Goal: Task Accomplishment & Management: Manage account settings

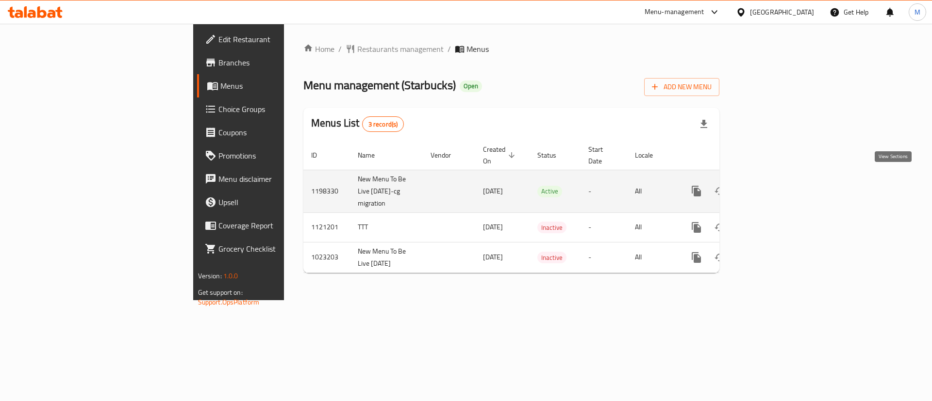
click at [772, 185] on icon "enhanced table" at bounding box center [767, 191] width 12 height 12
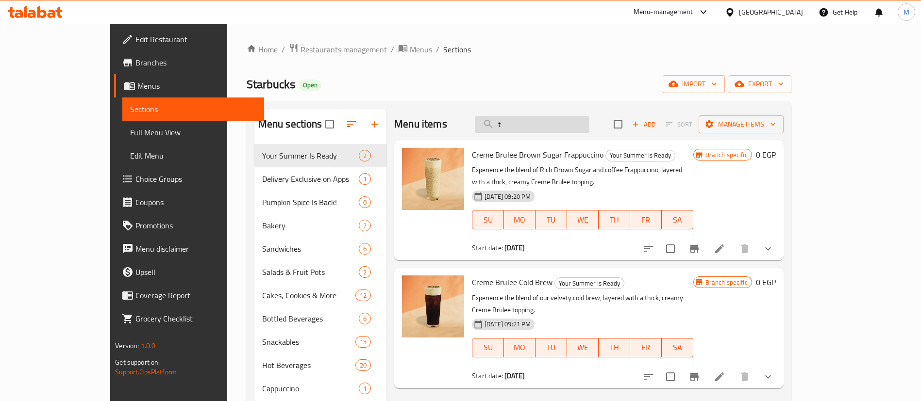
click at [577, 121] on input "t" at bounding box center [532, 124] width 115 height 17
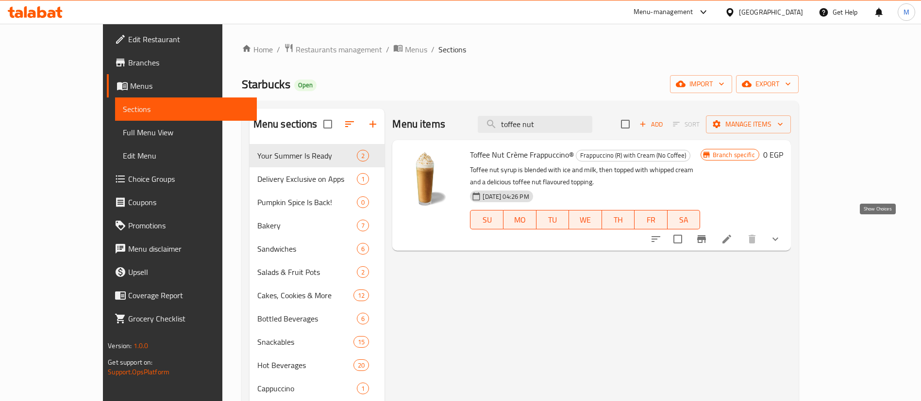
type input "toffee nut"
click at [781, 234] on icon "show more" at bounding box center [775, 240] width 12 height 12
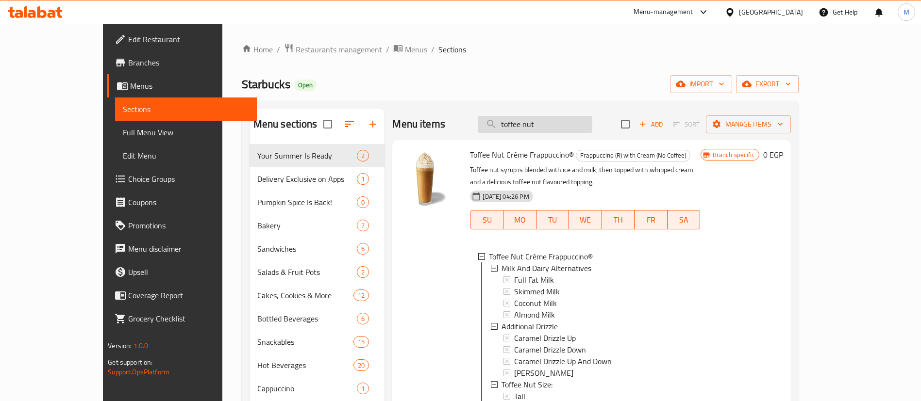
click at [573, 123] on input "toffee nut" at bounding box center [535, 124] width 115 height 17
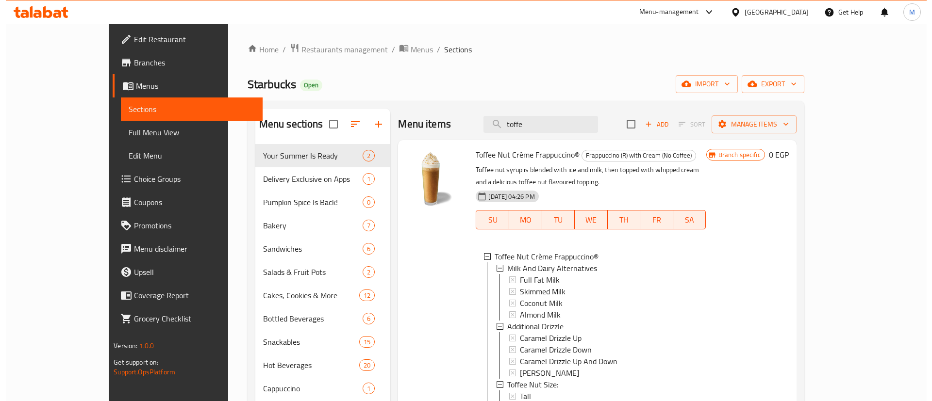
scroll to position [129, 0]
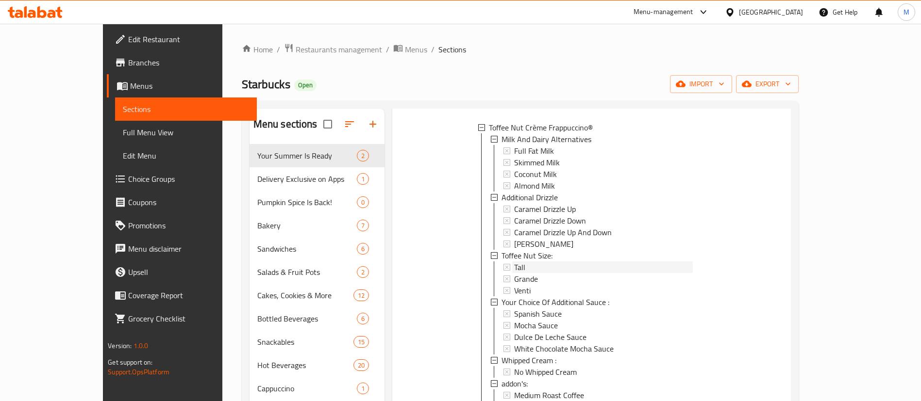
click at [514, 262] on span "Tall" at bounding box center [519, 268] width 11 height 12
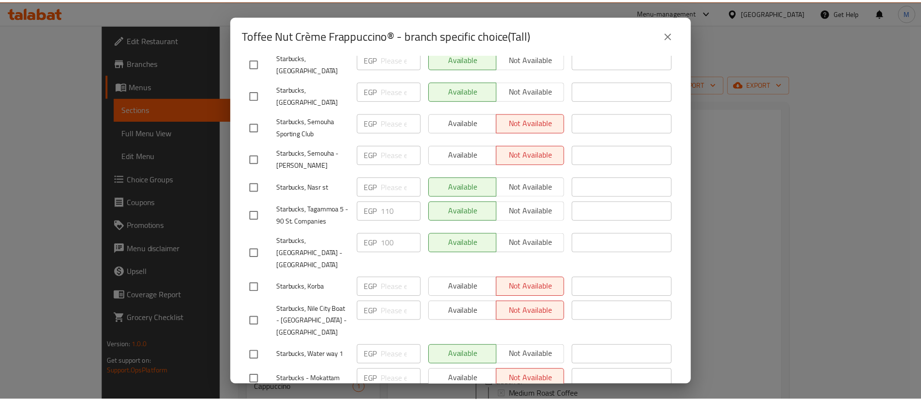
scroll to position [486, 0]
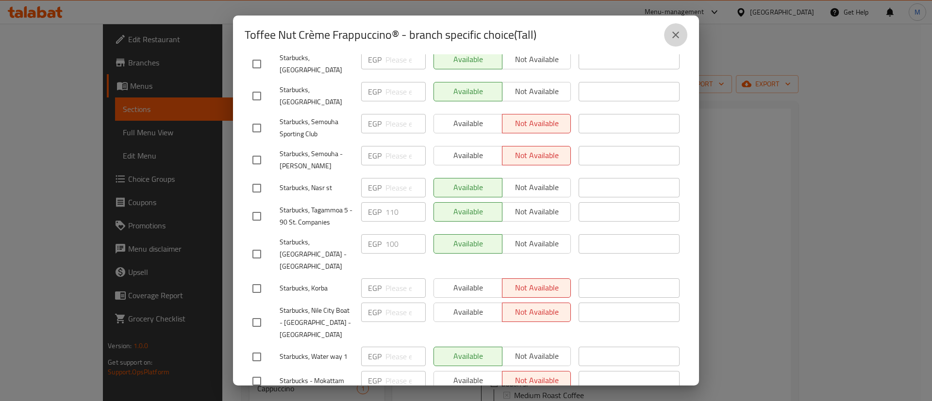
click at [675, 32] on icon "close" at bounding box center [676, 35] width 12 height 12
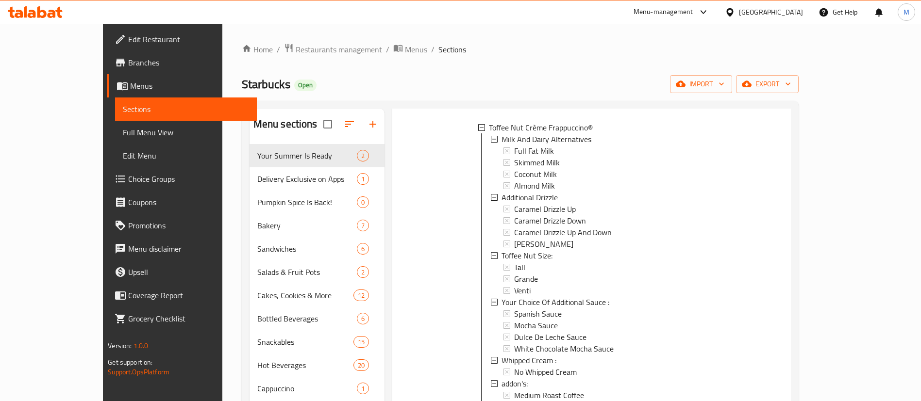
scroll to position [0, 0]
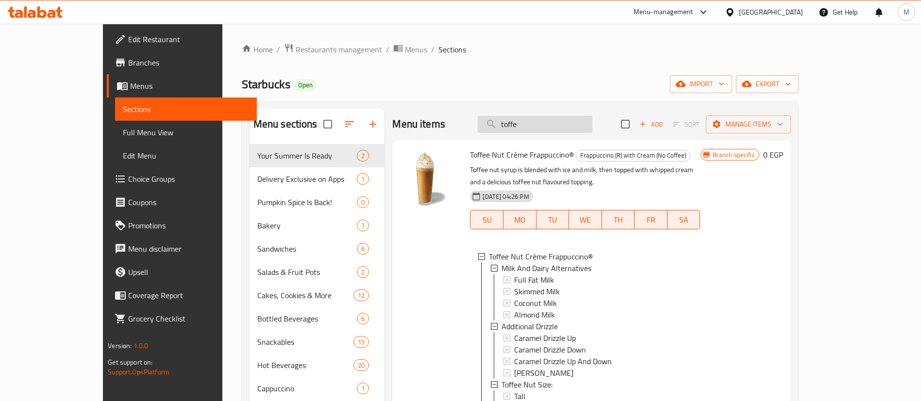
click at [570, 127] on input "toffe" at bounding box center [535, 124] width 115 height 17
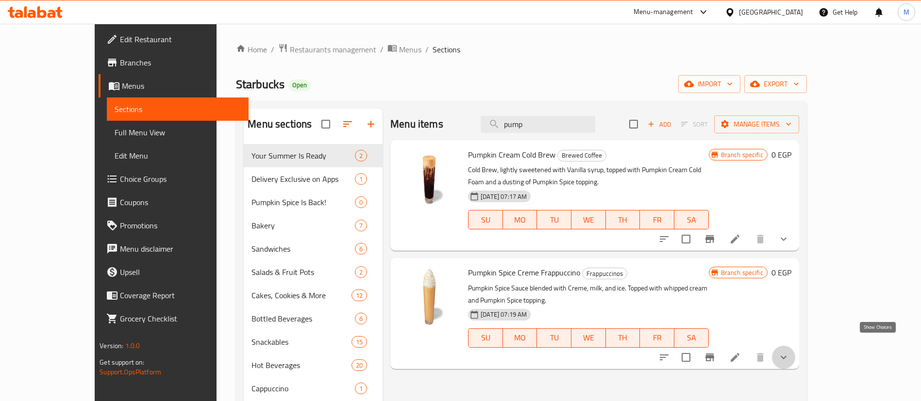
click at [789, 352] on icon "show more" at bounding box center [784, 358] width 12 height 12
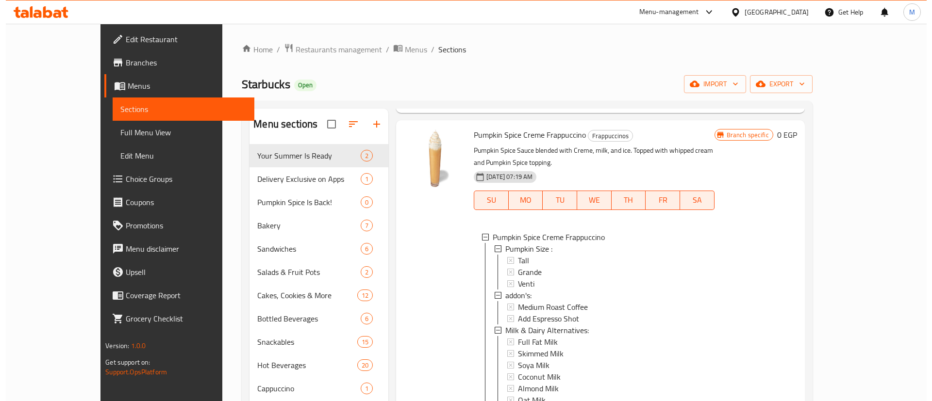
scroll to position [138, 0]
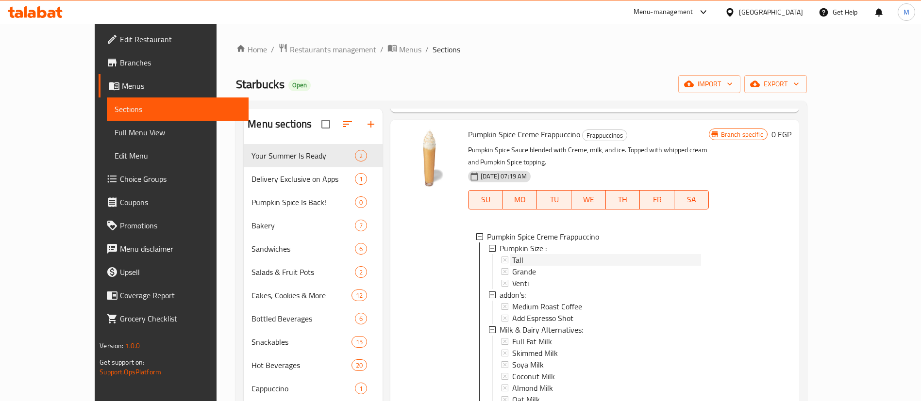
click at [554, 254] on div "Tall" at bounding box center [606, 260] width 188 height 12
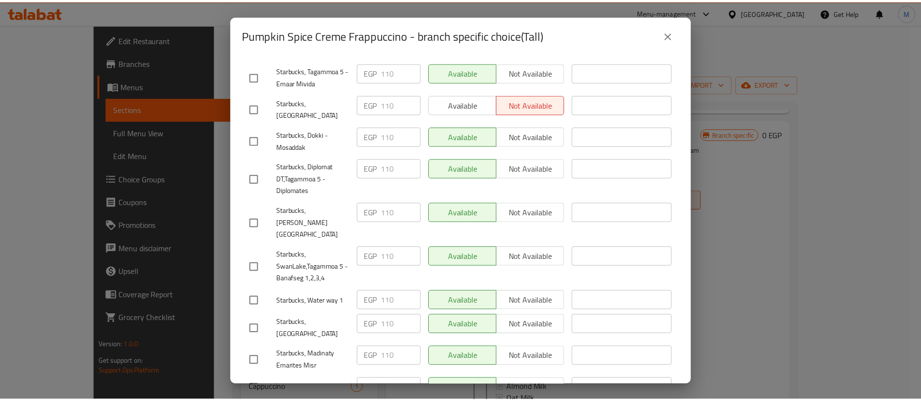
scroll to position [1166, 0]
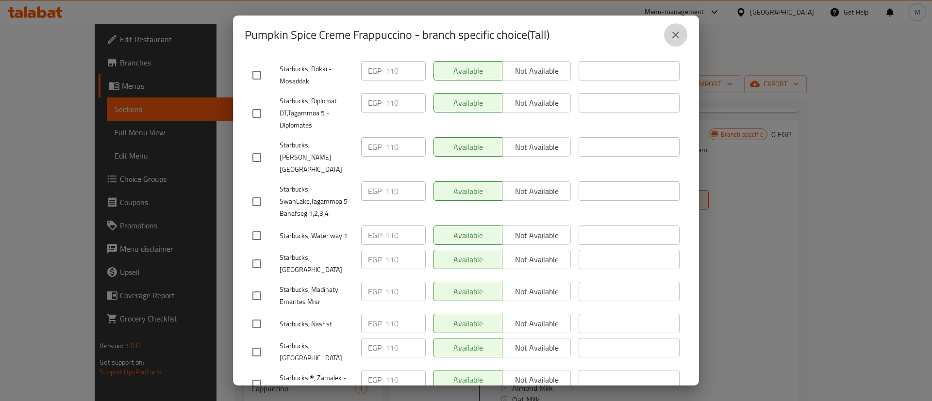
click at [678, 33] on icon "close" at bounding box center [675, 35] width 7 height 7
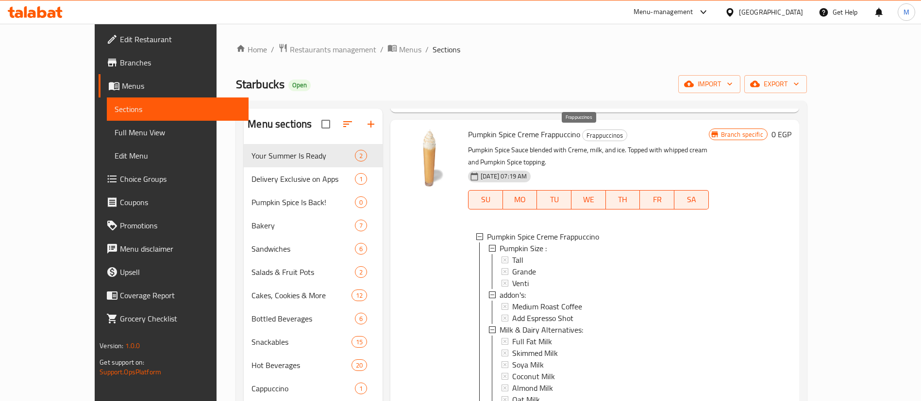
scroll to position [0, 0]
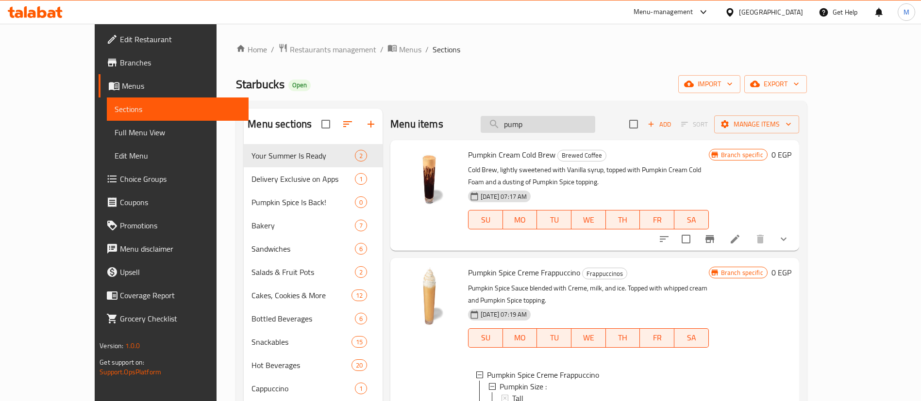
click at [588, 124] on input "pump" at bounding box center [538, 124] width 115 height 17
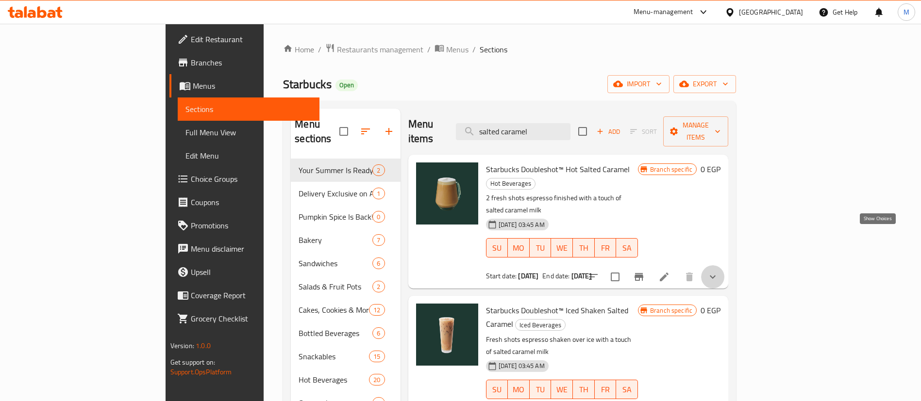
click at [718, 271] on icon "show more" at bounding box center [713, 277] width 12 height 12
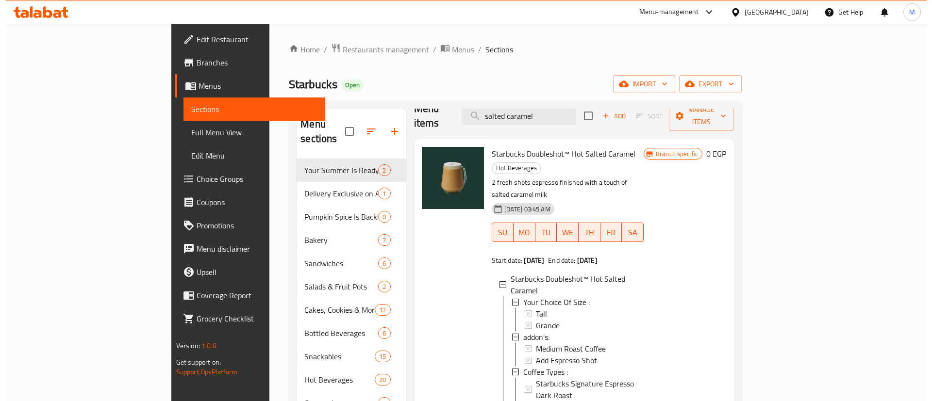
scroll to position [14, 0]
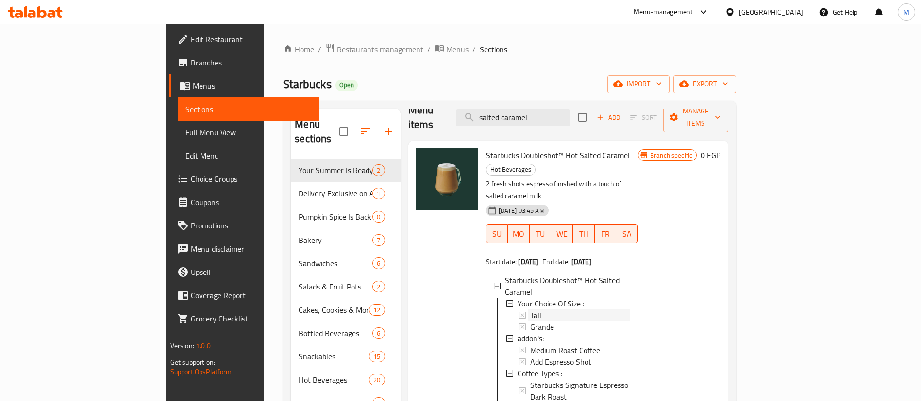
click at [530, 310] on div "Tall" at bounding box center [580, 316] width 100 height 12
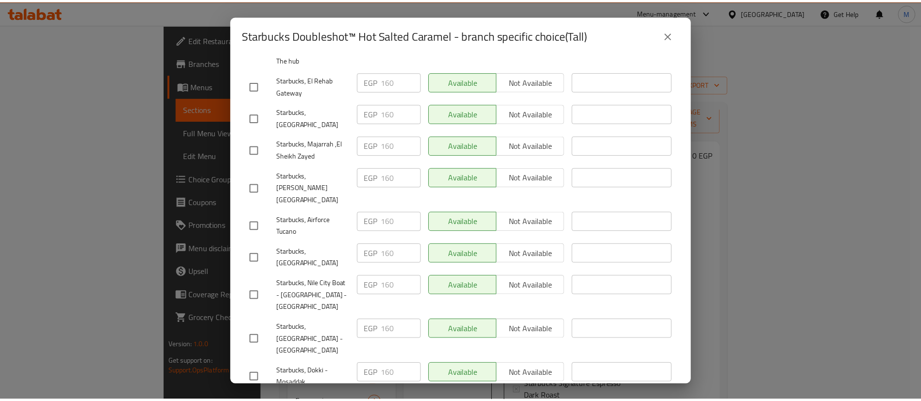
scroll to position [1691, 0]
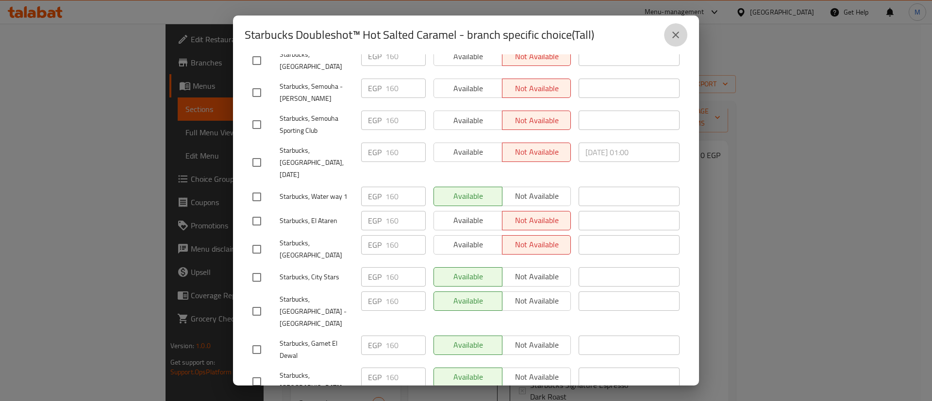
click at [674, 32] on icon "close" at bounding box center [676, 35] width 12 height 12
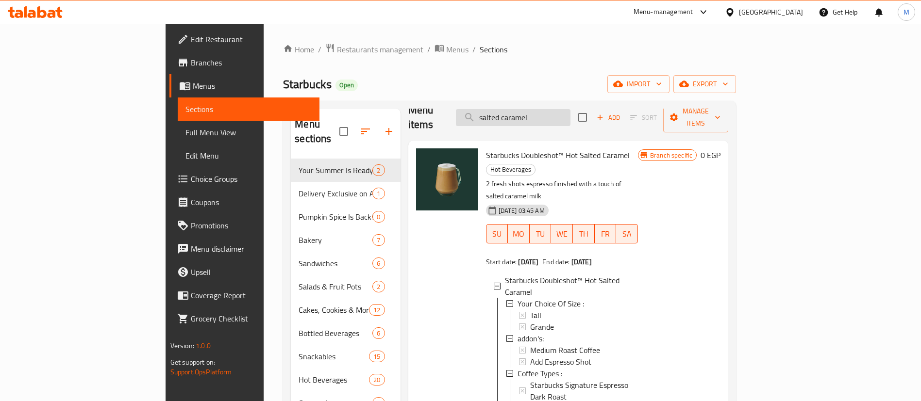
click at [570, 112] on input "salted caramel" at bounding box center [513, 117] width 115 height 17
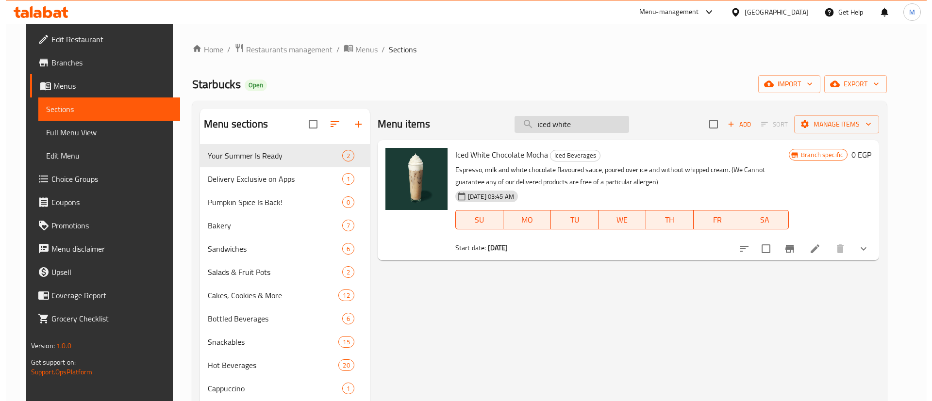
scroll to position [0, 0]
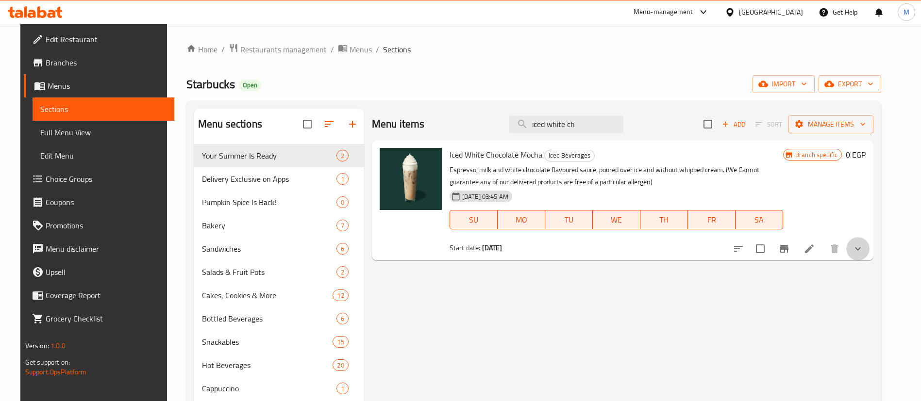
click at [869, 249] on button "show more" at bounding box center [857, 248] width 23 height 23
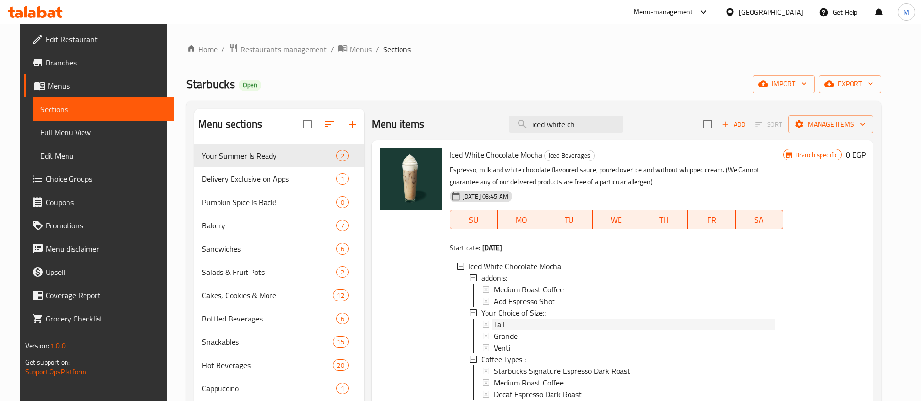
click at [527, 320] on div "Tall" at bounding box center [635, 325] width 282 height 12
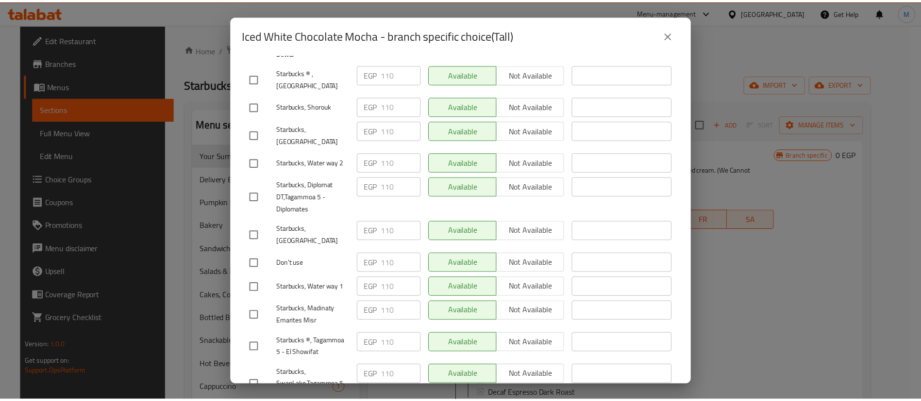
scroll to position [336, 0]
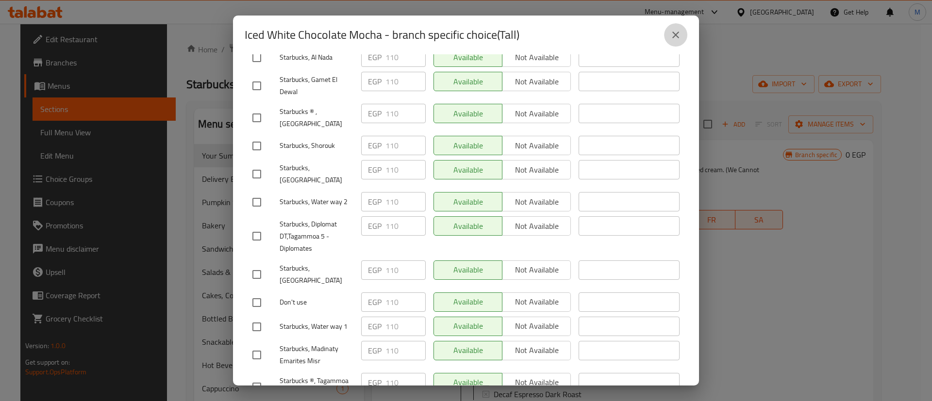
click at [683, 30] on button "close" at bounding box center [675, 34] width 23 height 23
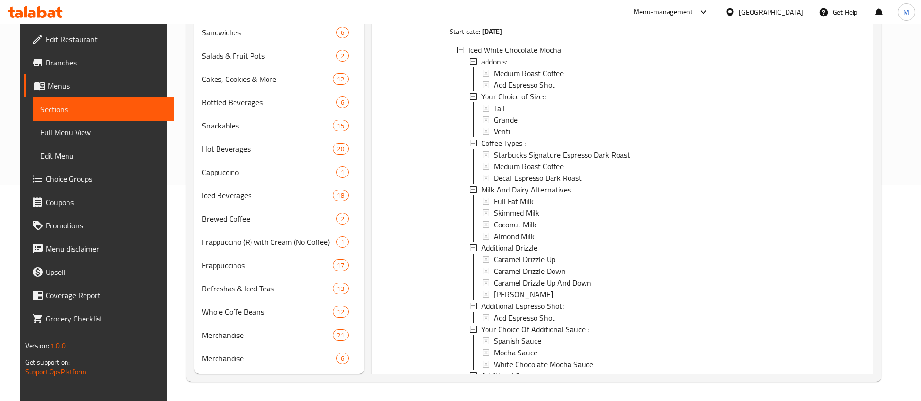
scroll to position [0, 0]
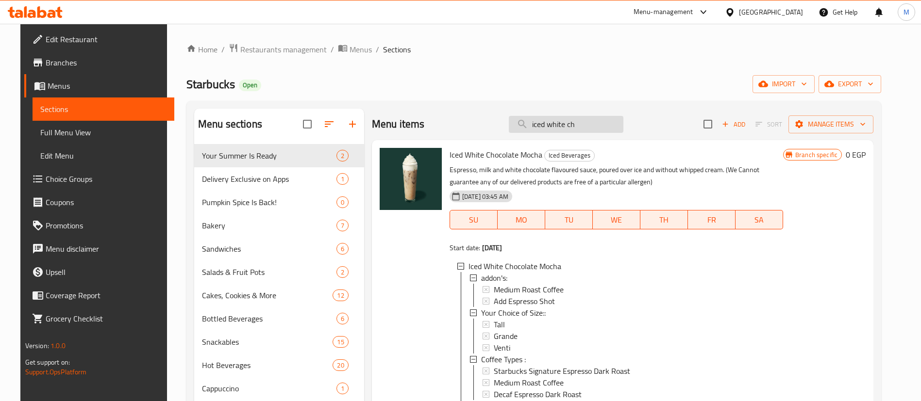
click at [586, 118] on input "iced white ch" at bounding box center [566, 124] width 115 height 17
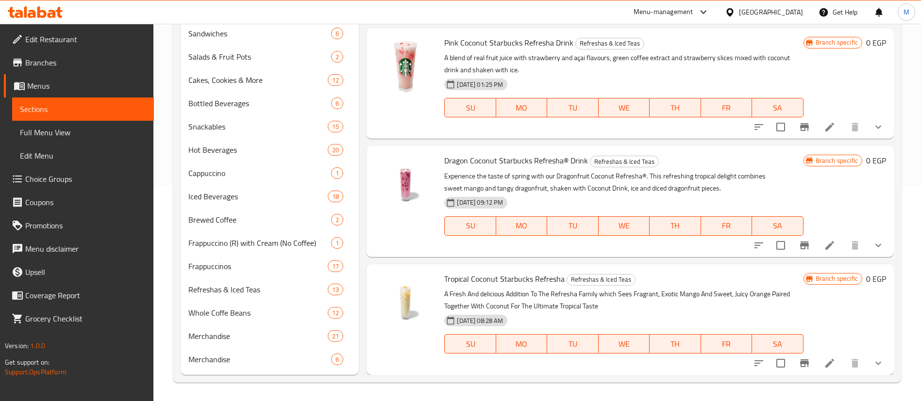
scroll to position [52, 0]
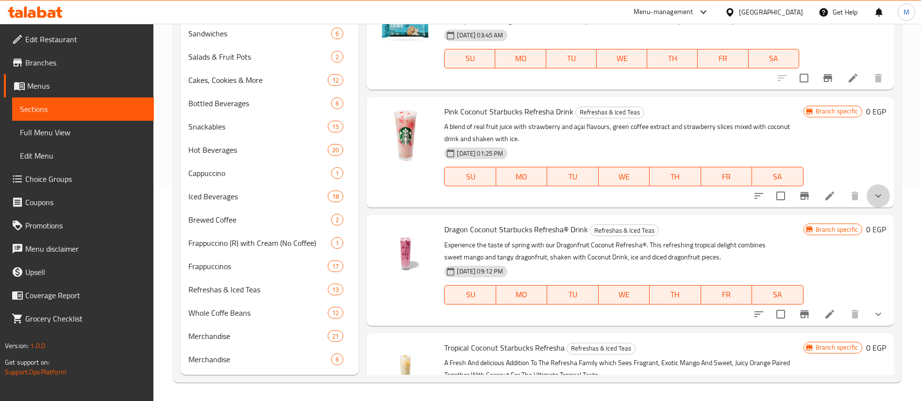
click at [867, 205] on button "show more" at bounding box center [878, 195] width 23 height 23
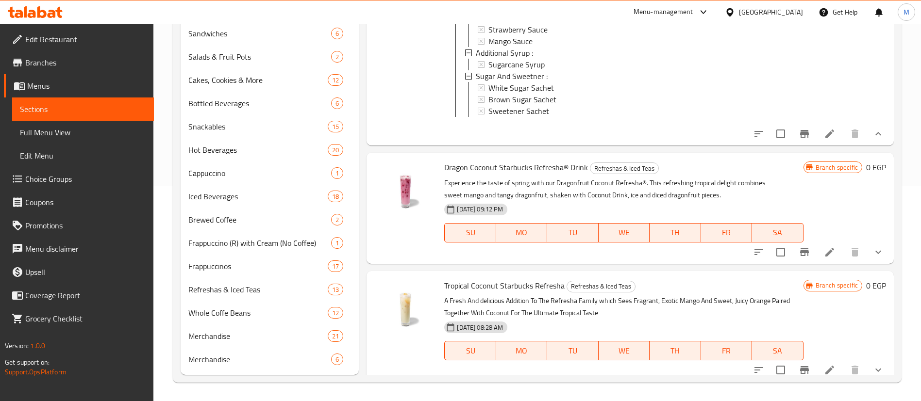
scroll to position [322, 0]
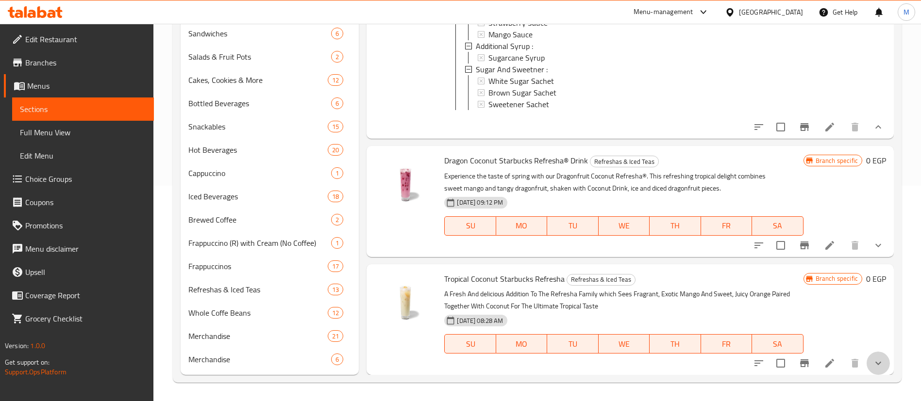
click at [867, 364] on button "show more" at bounding box center [878, 363] width 23 height 23
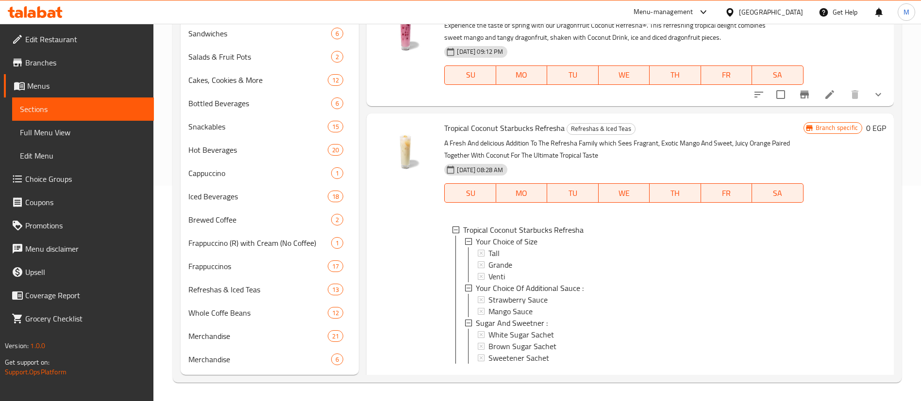
scroll to position [474, 0]
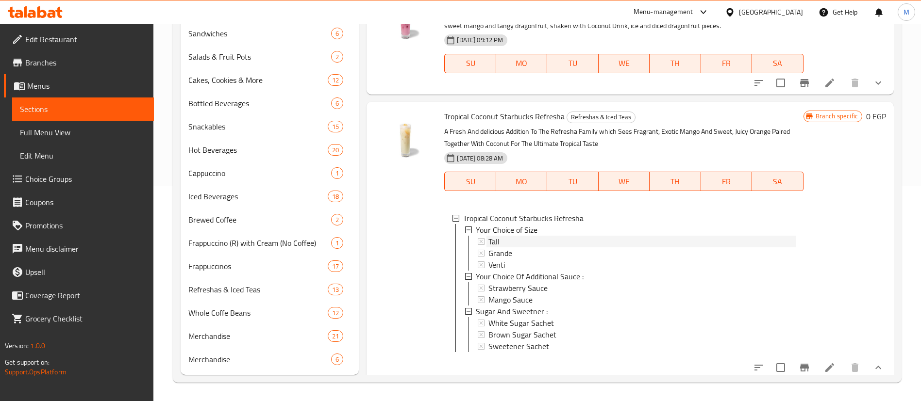
click at [595, 248] on div "Tall" at bounding box center [641, 242] width 307 height 12
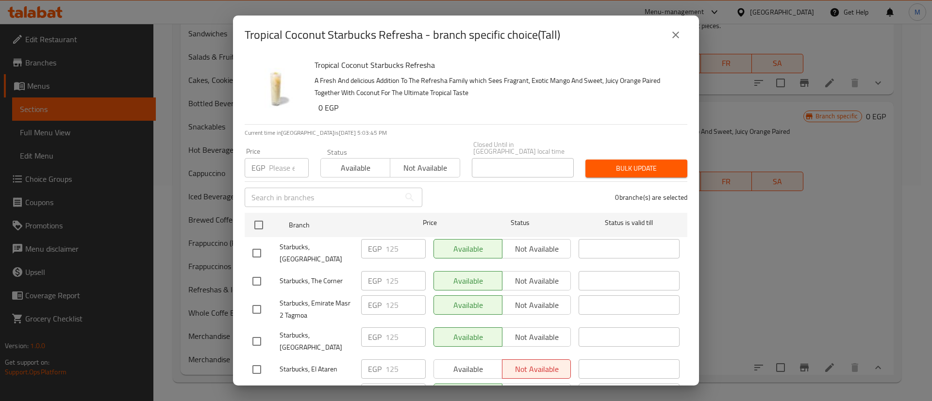
click at [679, 35] on icon "close" at bounding box center [676, 35] width 12 height 12
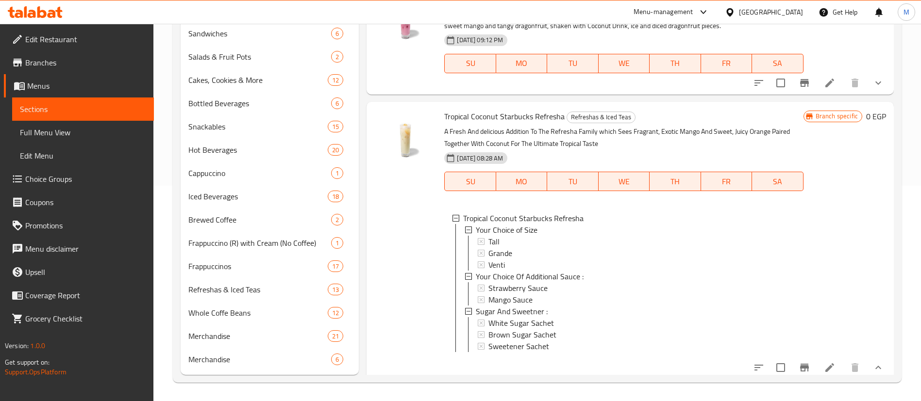
scroll to position [0, 0]
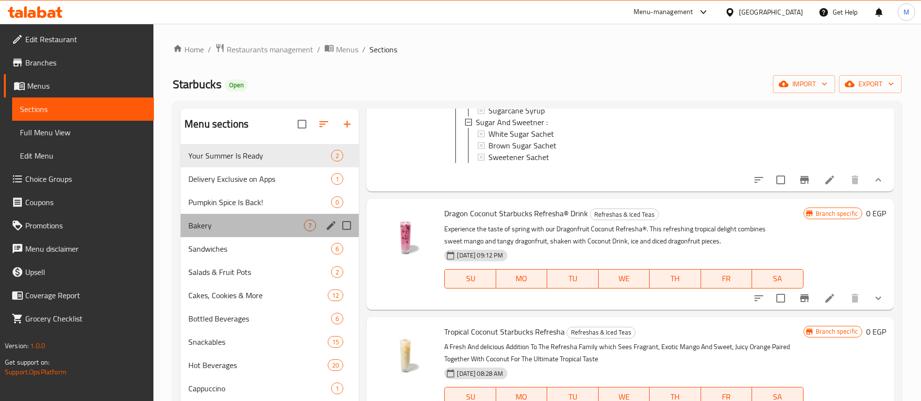
click at [256, 234] on div "Bakery 7" at bounding box center [270, 225] width 178 height 23
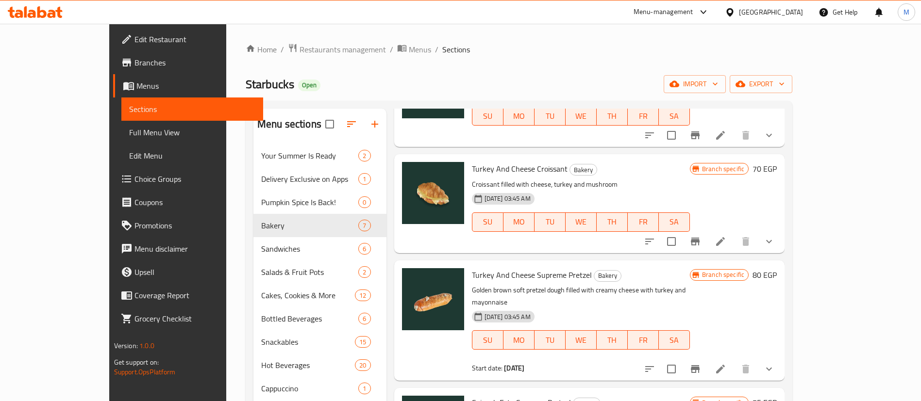
scroll to position [217, 0]
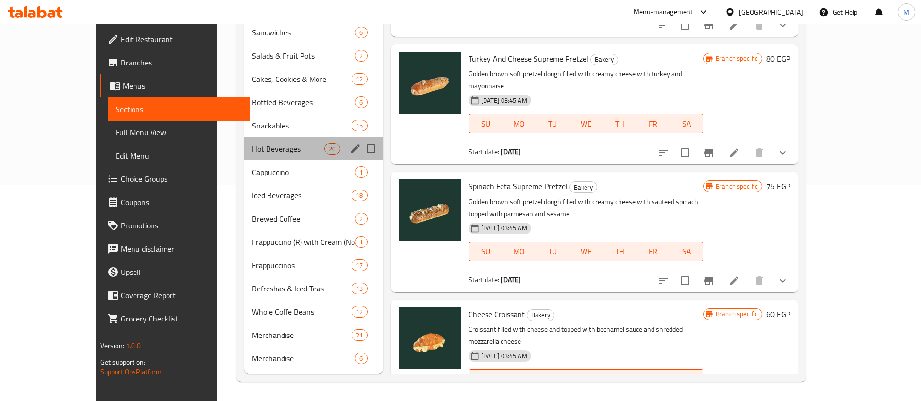
click at [244, 141] on div "Hot Beverages 20" at bounding box center [313, 148] width 138 height 23
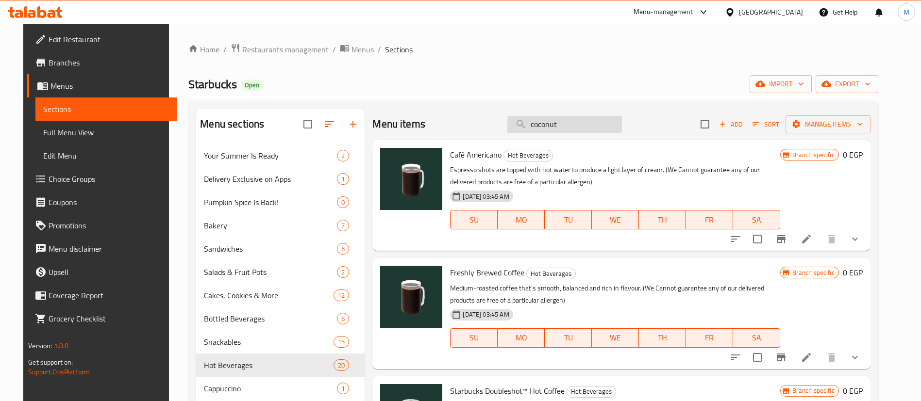
click at [578, 127] on input "coconut" at bounding box center [564, 124] width 115 height 17
click at [578, 127] on input "t" at bounding box center [564, 124] width 115 height 17
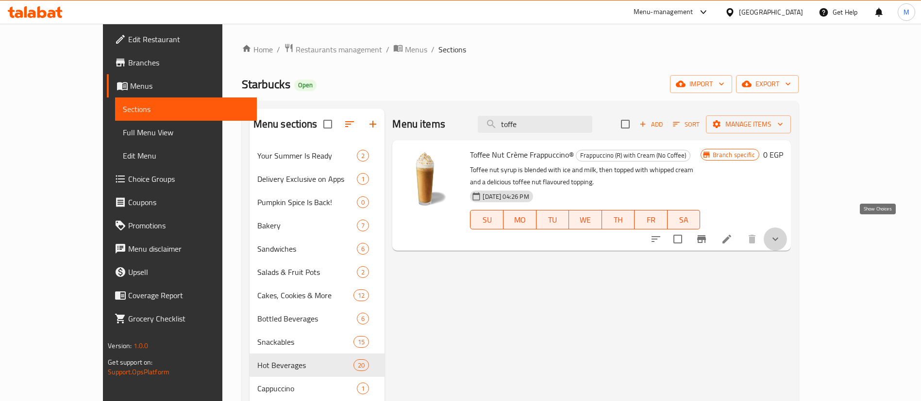
click at [781, 234] on icon "show more" at bounding box center [775, 240] width 12 height 12
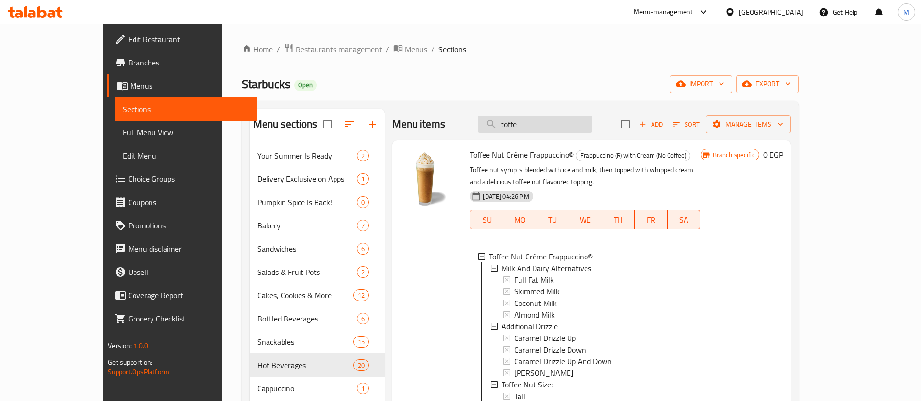
click at [568, 119] on input "toffe" at bounding box center [535, 124] width 115 height 17
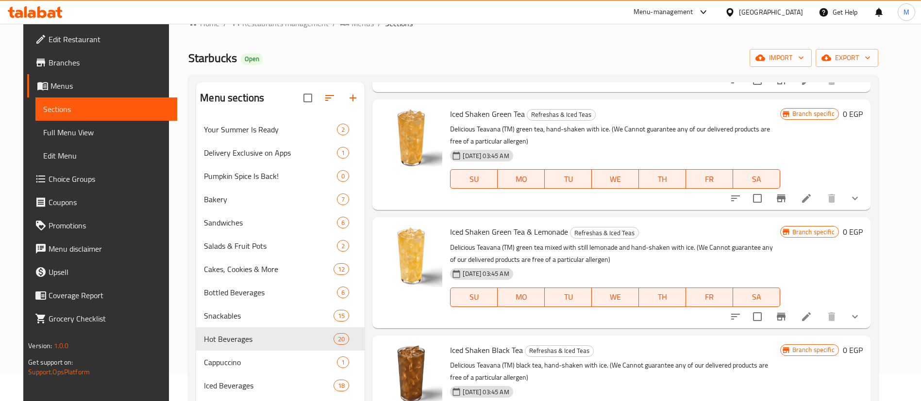
scroll to position [217, 0]
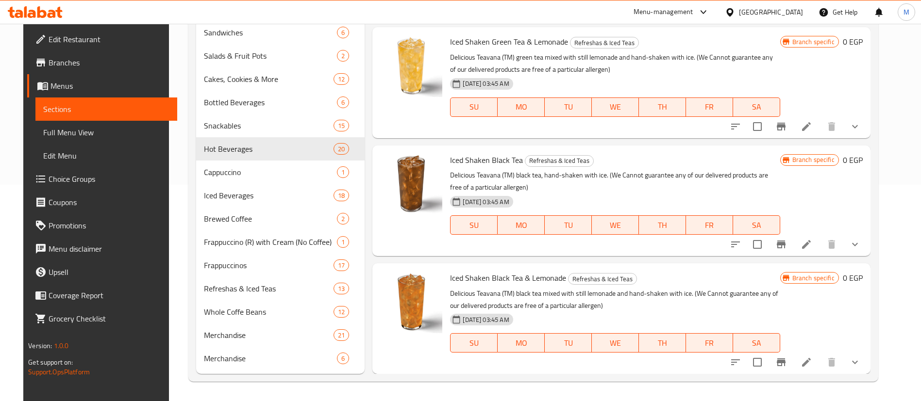
type input "tea"
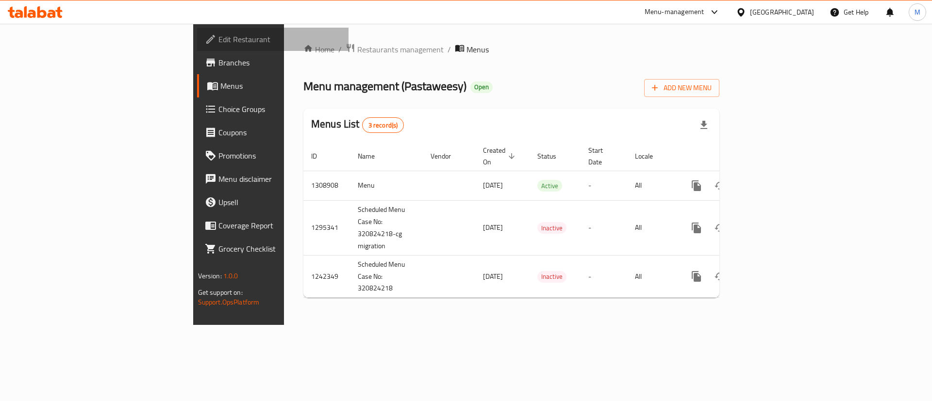
click at [218, 42] on span "Edit Restaurant" at bounding box center [279, 39] width 123 height 12
